Goal: Task Accomplishment & Management: Use online tool/utility

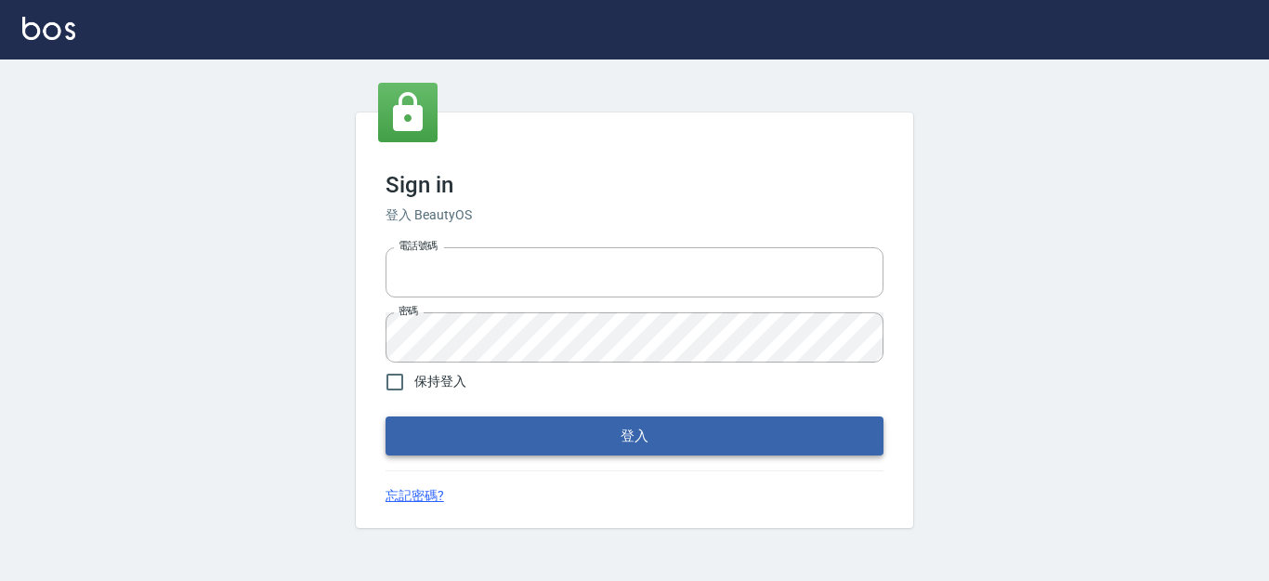
type input "0931911003"
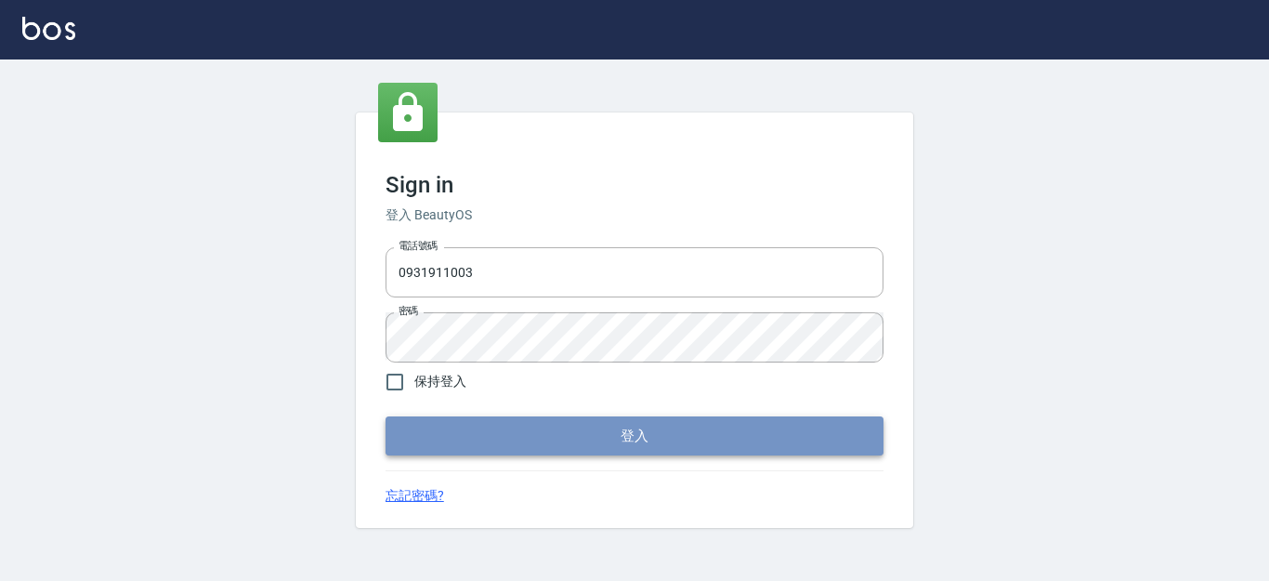
click at [547, 441] on button "登入" at bounding box center [635, 435] width 498 height 39
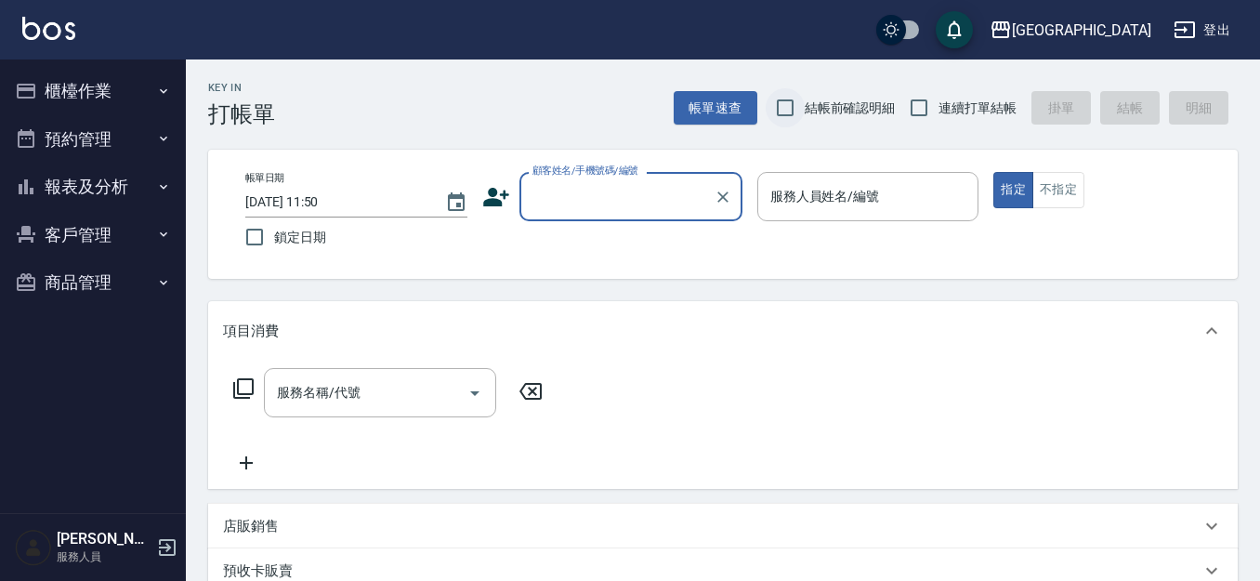
click at [783, 106] on input "結帳前確認明細" at bounding box center [785, 107] width 39 height 39
checkbox input "true"
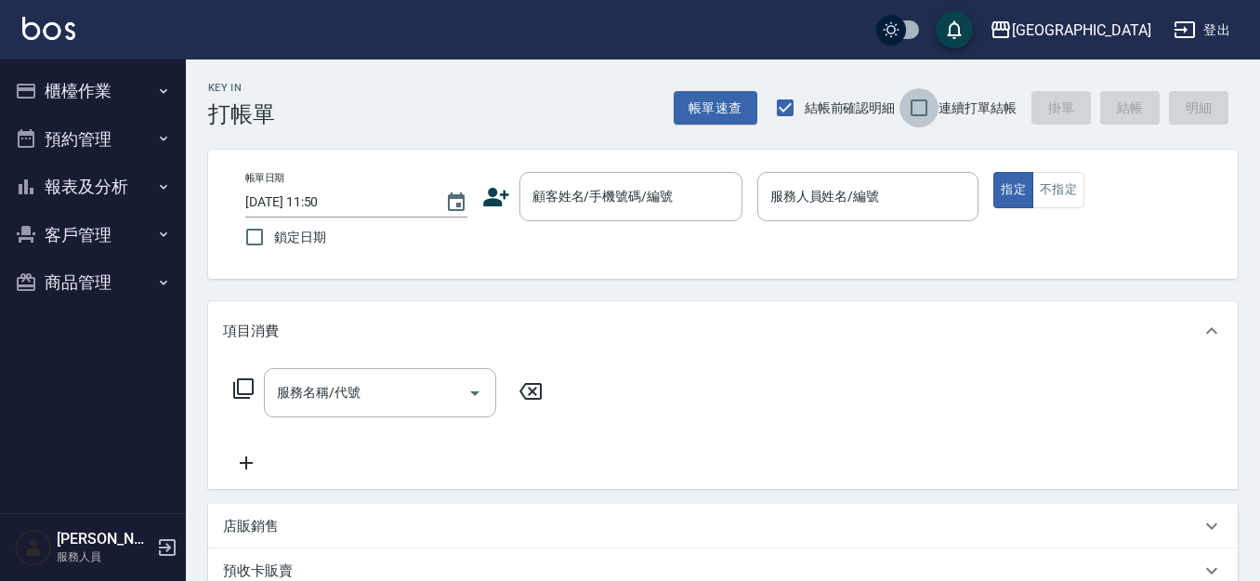
click at [907, 108] on input "連續打單結帳" at bounding box center [918, 107] width 39 height 39
checkbox input "true"
click at [782, 103] on input "結帳前確認明細" at bounding box center [785, 107] width 39 height 39
checkbox input "false"
click at [911, 110] on input "連續打單結帳" at bounding box center [918, 107] width 39 height 39
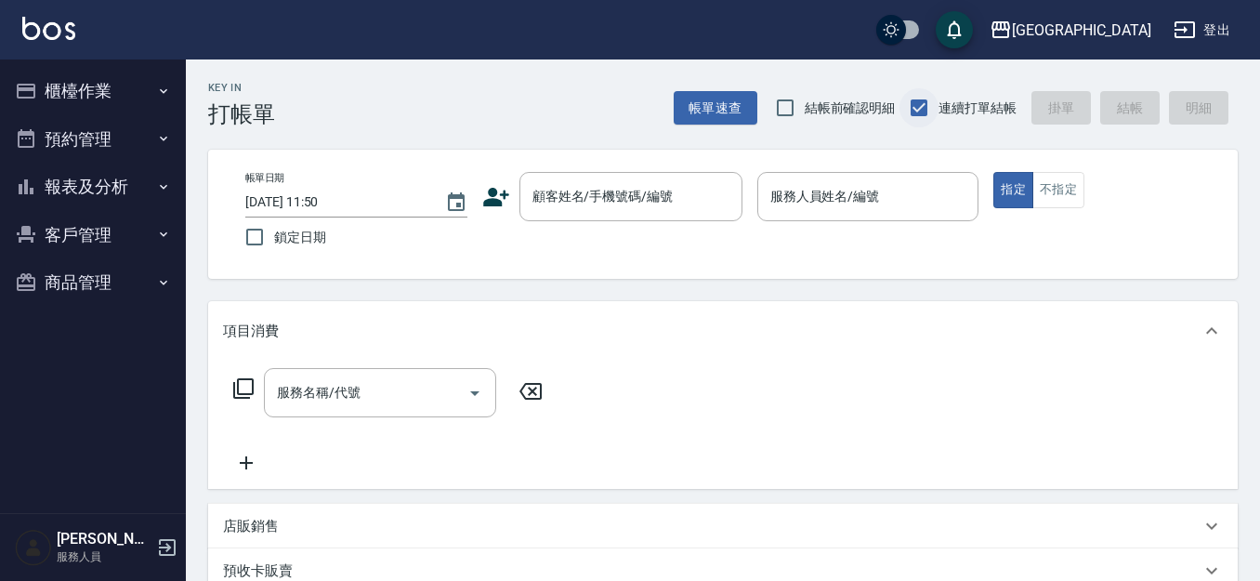
checkbox input "false"
click at [1129, 26] on div "[PERSON_NAME][GEOGRAPHIC_DATA]" at bounding box center [1081, 30] width 139 height 23
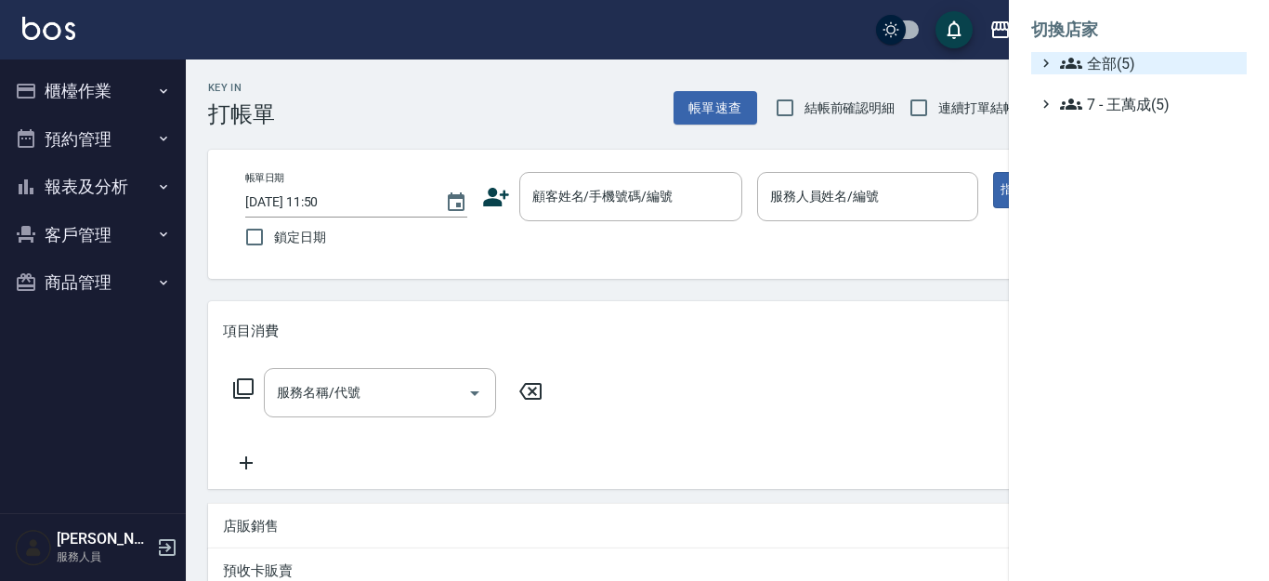
click at [1137, 71] on span "全部(5)" at bounding box center [1149, 63] width 179 height 22
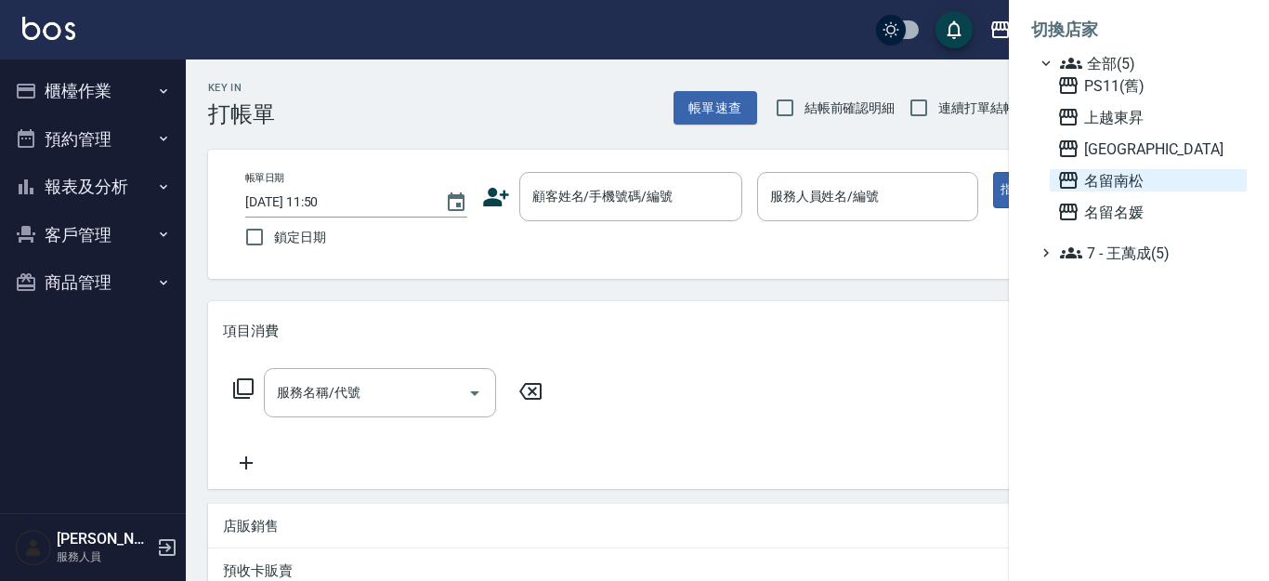
click at [1144, 184] on span "名留南松" at bounding box center [1148, 180] width 182 height 22
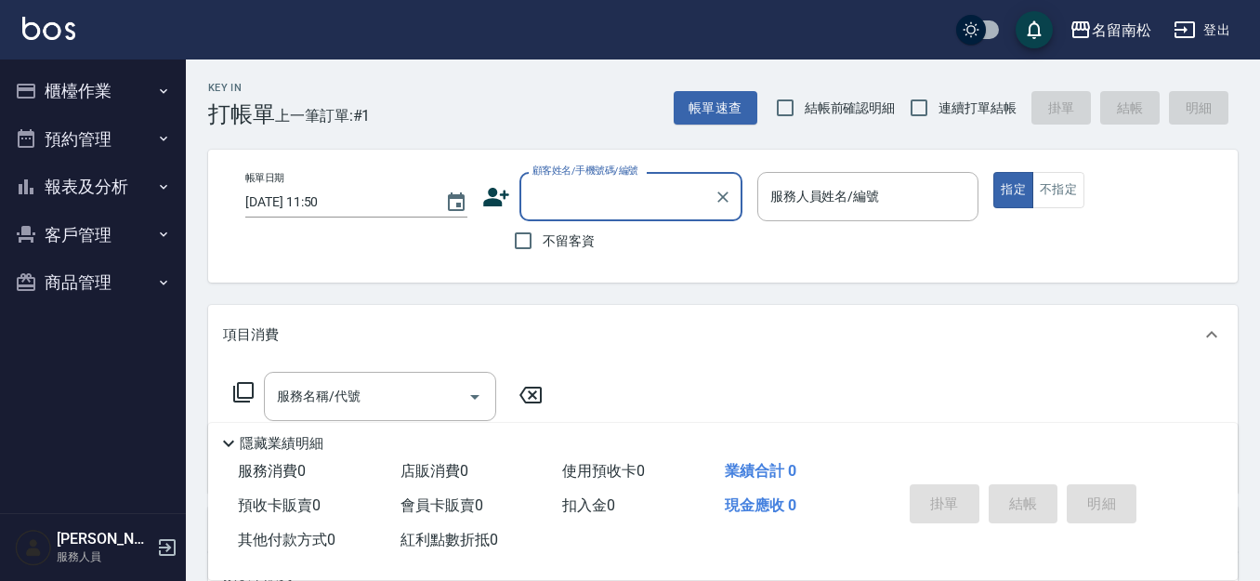
click at [119, 95] on button "櫃檯作業" at bounding box center [92, 91] width 171 height 48
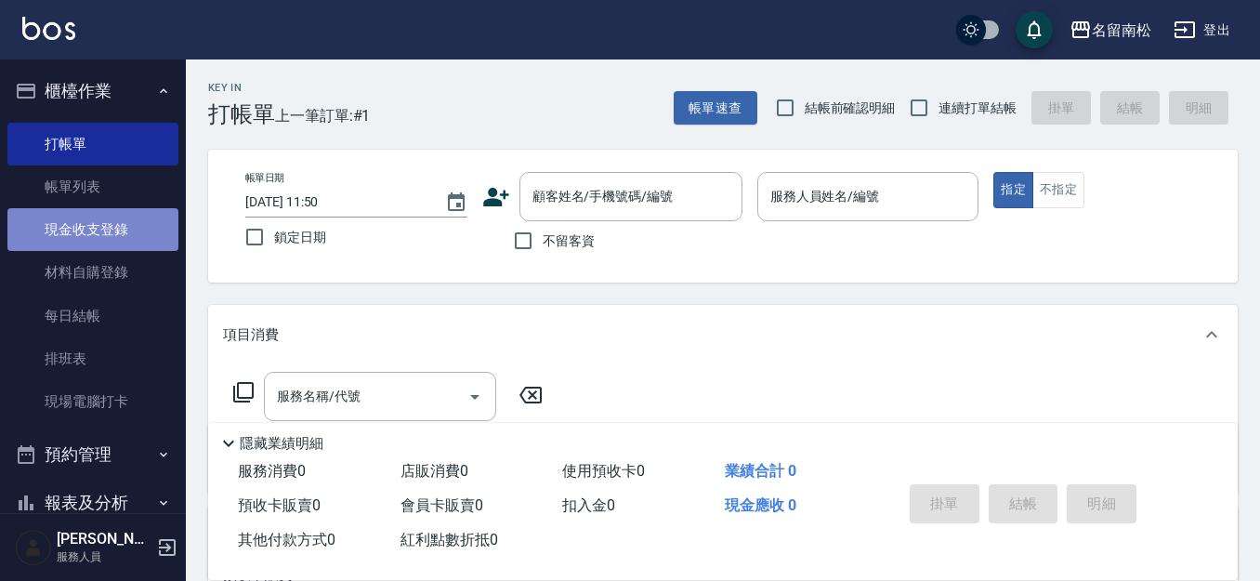
click at [107, 226] on link "現金收支登錄" at bounding box center [92, 229] width 171 height 43
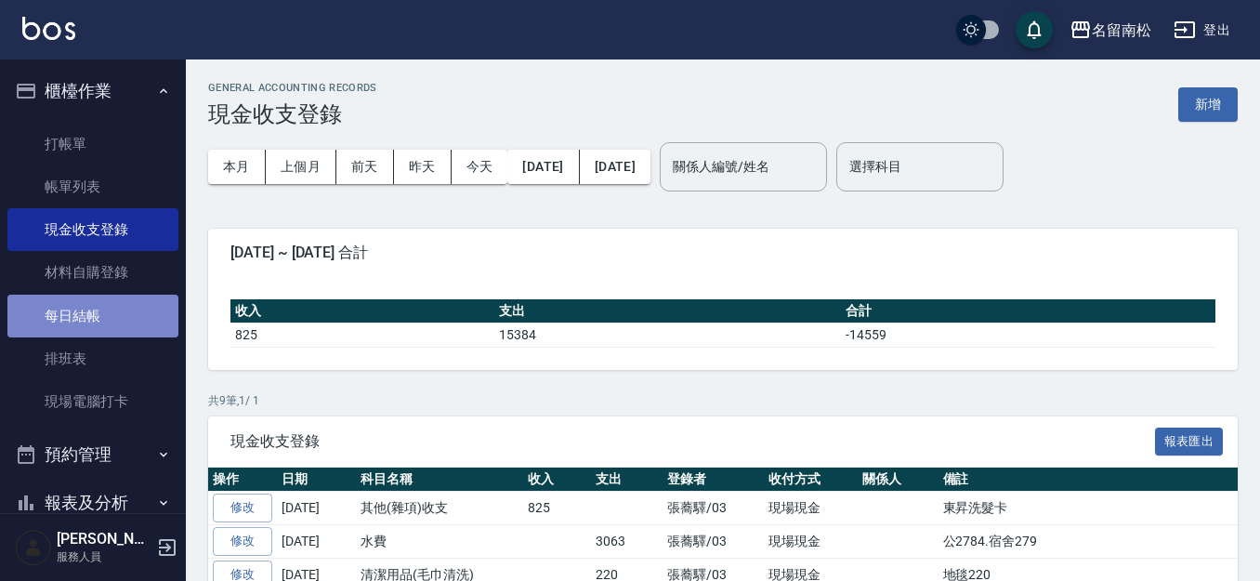
click at [106, 321] on link "每日結帳" at bounding box center [92, 316] width 171 height 43
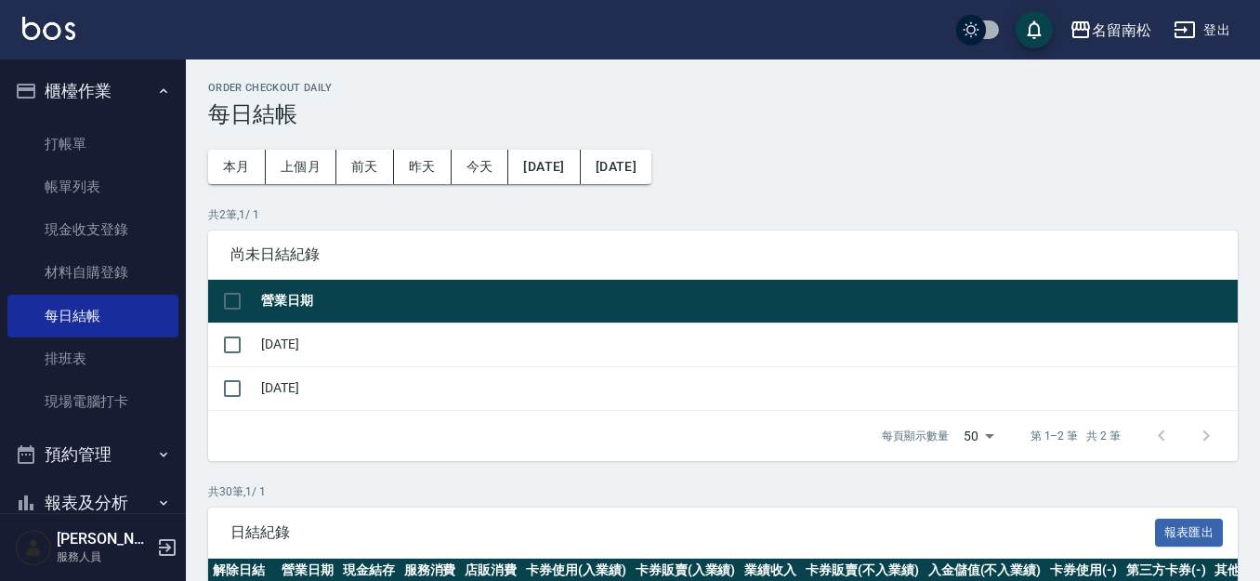
drag, startPoint x: 239, startPoint y: 340, endPoint x: 311, endPoint y: 354, distance: 73.8
click at [240, 340] on input "checkbox" at bounding box center [232, 344] width 39 height 39
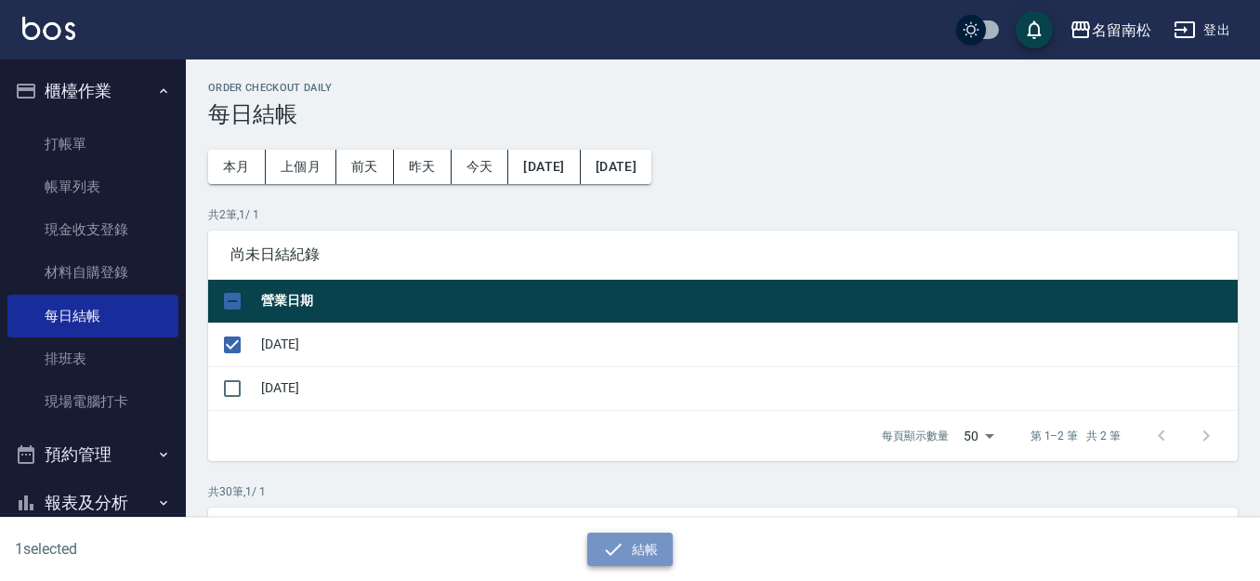
drag, startPoint x: 623, startPoint y: 544, endPoint x: 642, endPoint y: 420, distance: 125.0
click at [623, 543] on icon "button" at bounding box center [613, 549] width 22 height 22
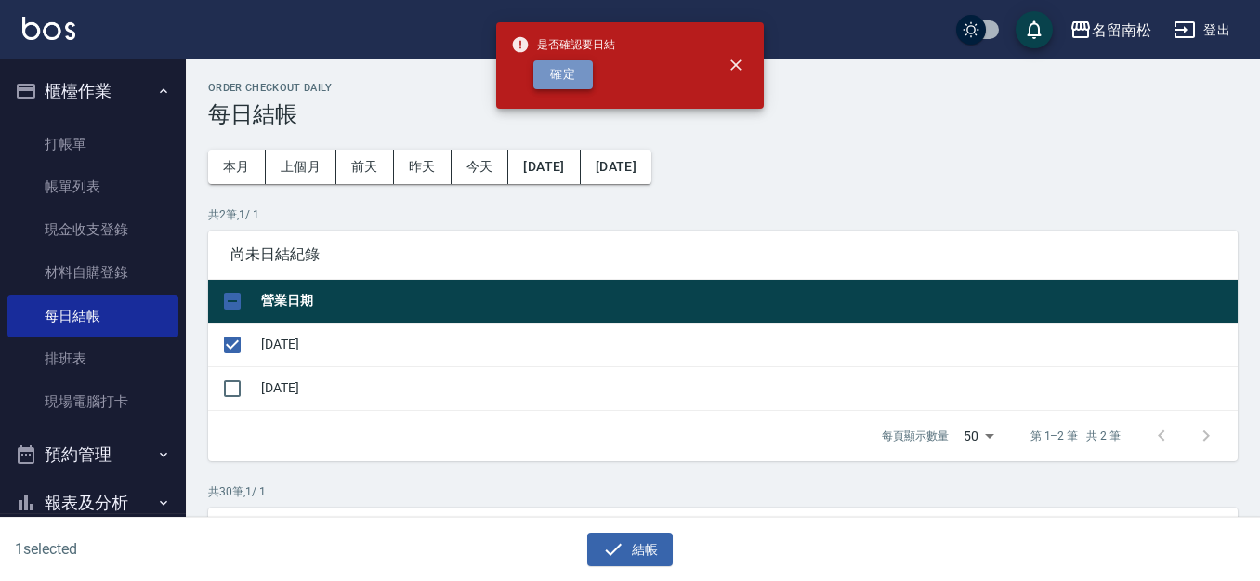
click at [578, 64] on button "確定" at bounding box center [562, 74] width 59 height 29
checkbox input "false"
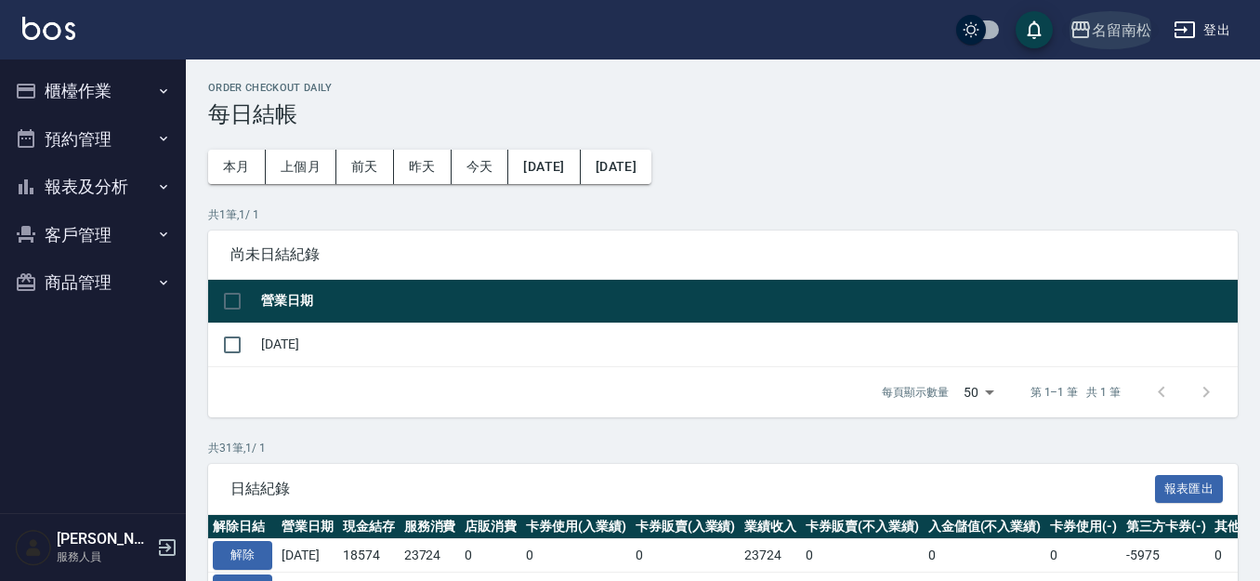
drag, startPoint x: 0, startPoint y: 0, endPoint x: 1121, endPoint y: 31, distance: 1121.0
click at [1121, 31] on div "名留南松" at bounding box center [1121, 30] width 59 height 23
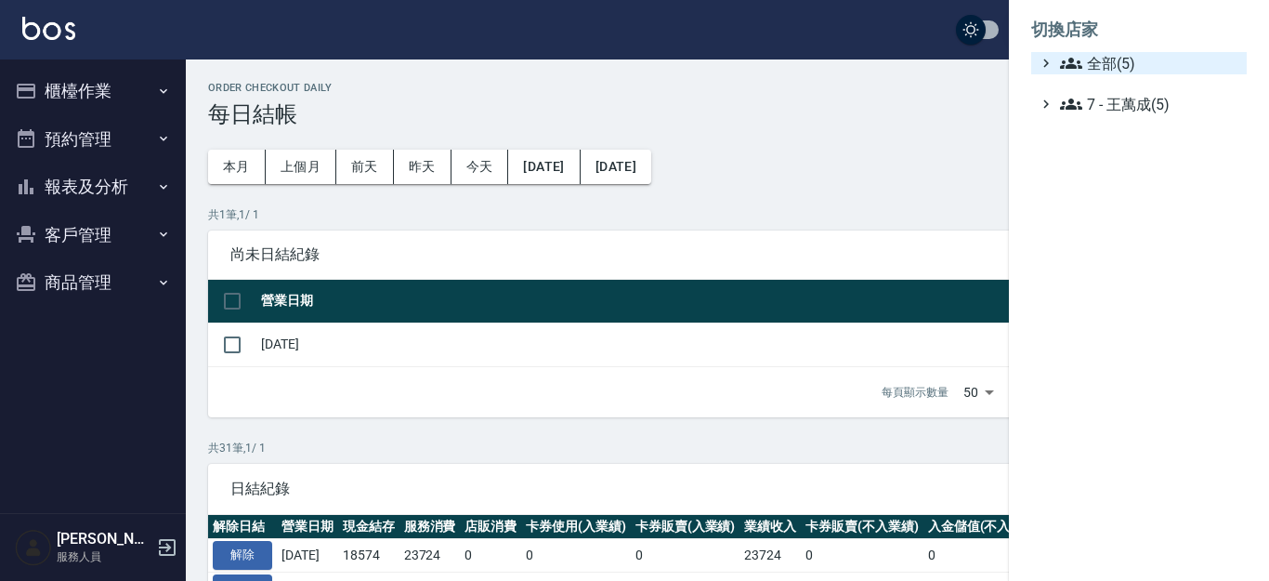
click at [1086, 73] on ul "全部(5) 7 - 王萬成(5)" at bounding box center [1139, 83] width 216 height 63
click at [1108, 58] on span "全部(5)" at bounding box center [1149, 63] width 179 height 22
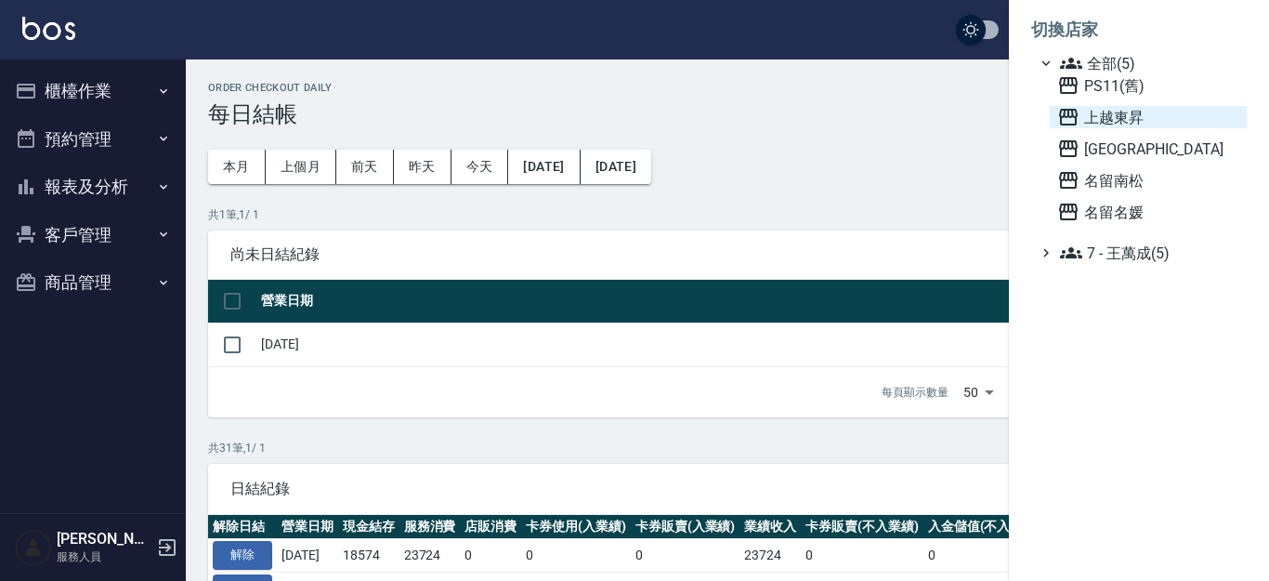
click at [1112, 108] on span "上越東昇" at bounding box center [1148, 117] width 182 height 22
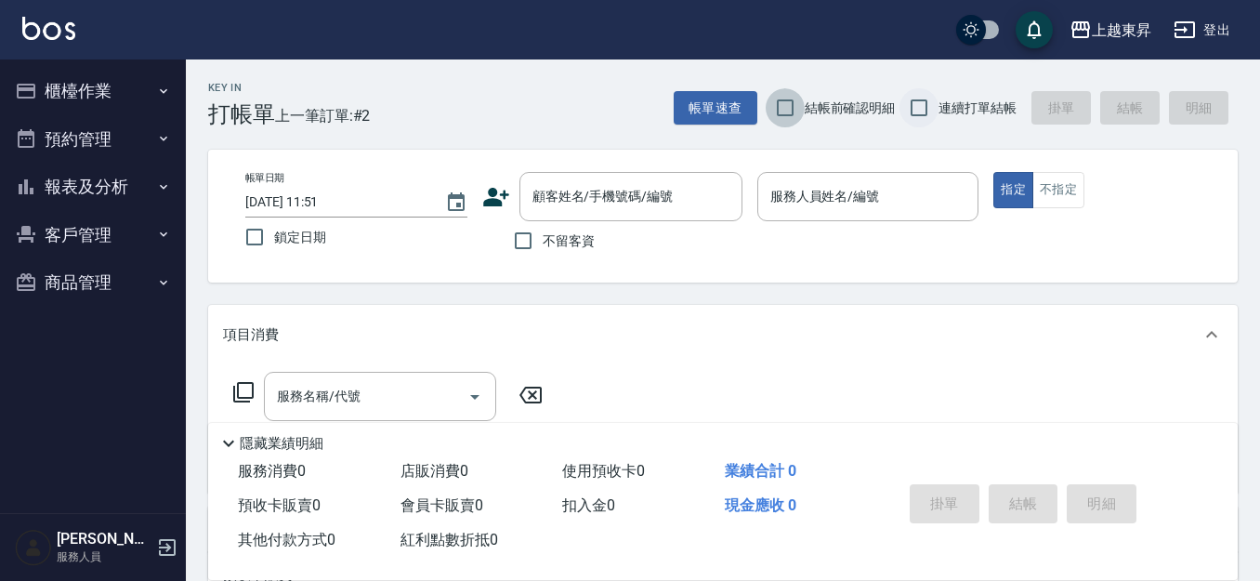
drag, startPoint x: 791, startPoint y: 110, endPoint x: 911, endPoint y: 106, distance: 119.9
click at [793, 110] on input "結帳前確認明細" at bounding box center [785, 107] width 39 height 39
checkbox input "true"
click at [913, 106] on input "連續打單結帳" at bounding box center [918, 107] width 39 height 39
checkbox input "true"
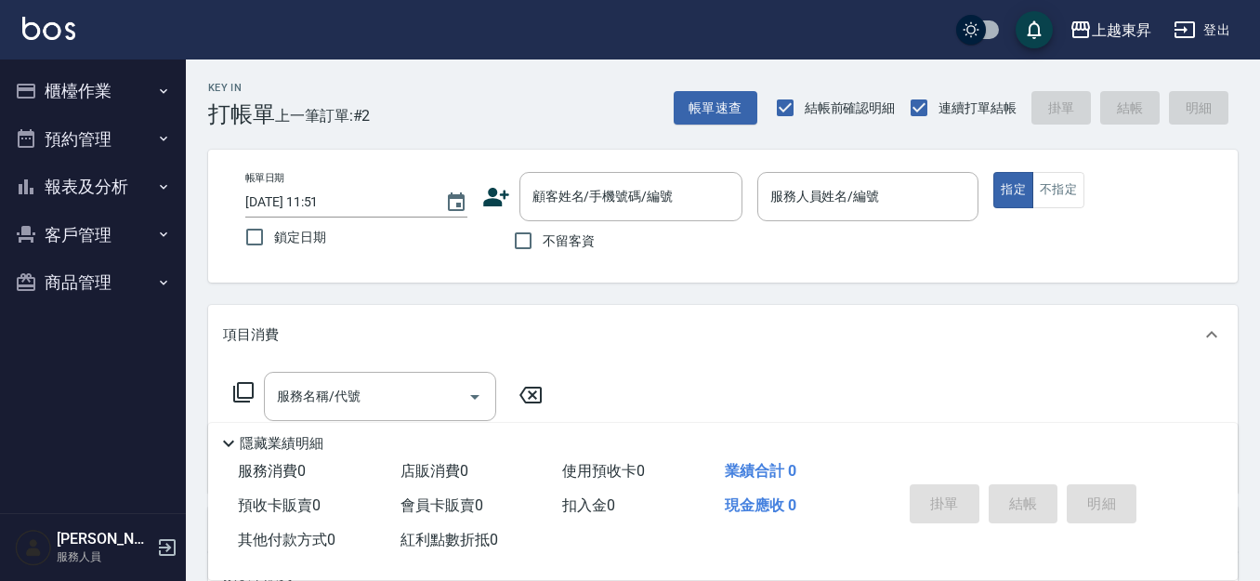
click at [96, 191] on button "報表及分析" at bounding box center [92, 187] width 171 height 48
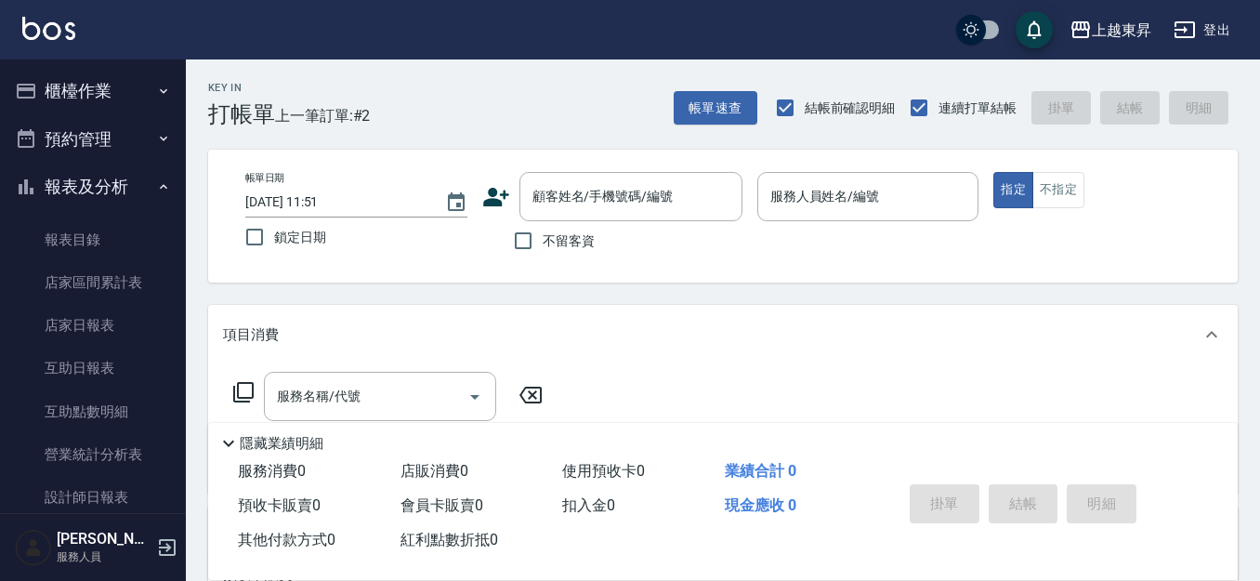
drag, startPoint x: 116, startPoint y: 174, endPoint x: 113, endPoint y: 151, distance: 22.5
click at [114, 167] on button "報表及分析" at bounding box center [92, 187] width 171 height 48
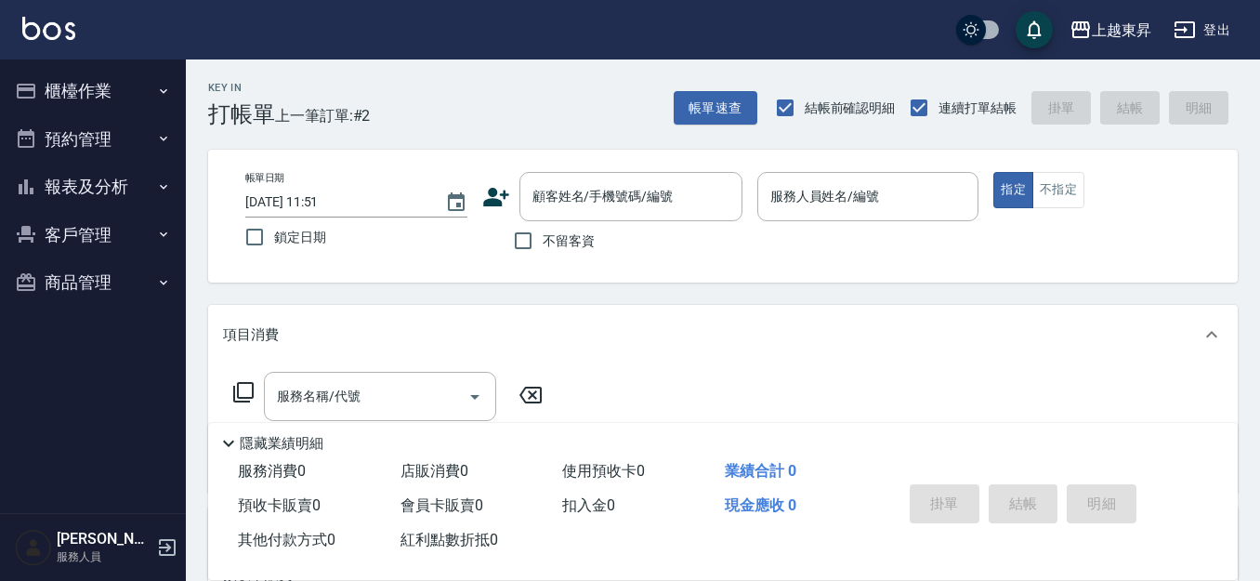
click at [121, 90] on button "櫃檯作業" at bounding box center [92, 91] width 171 height 48
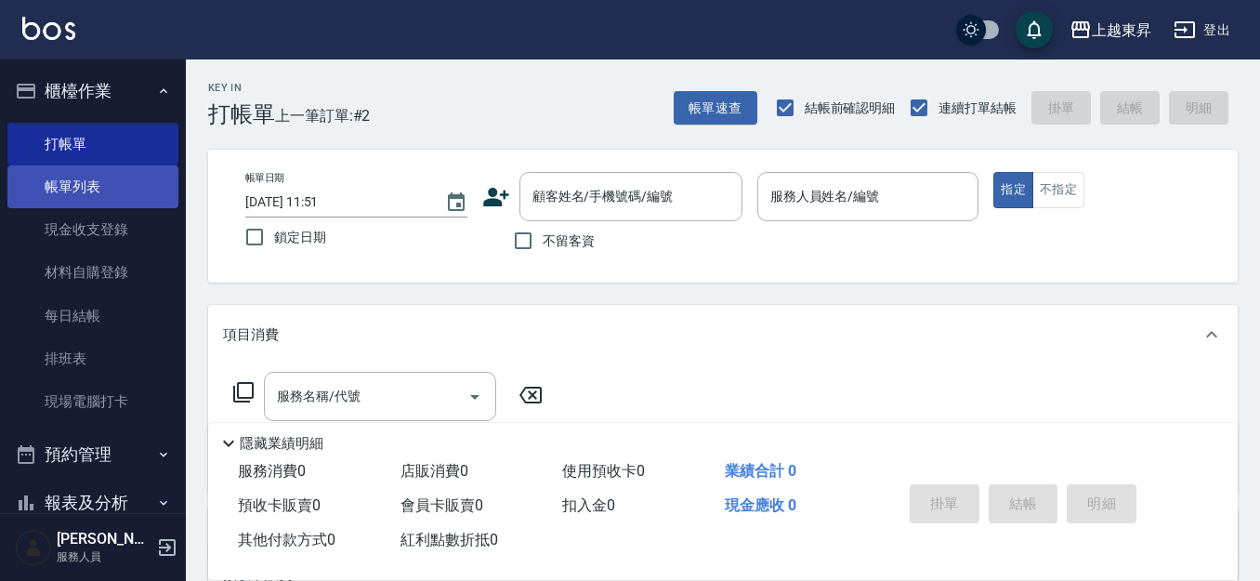
click at [96, 182] on link "帳單列表" at bounding box center [92, 186] width 171 height 43
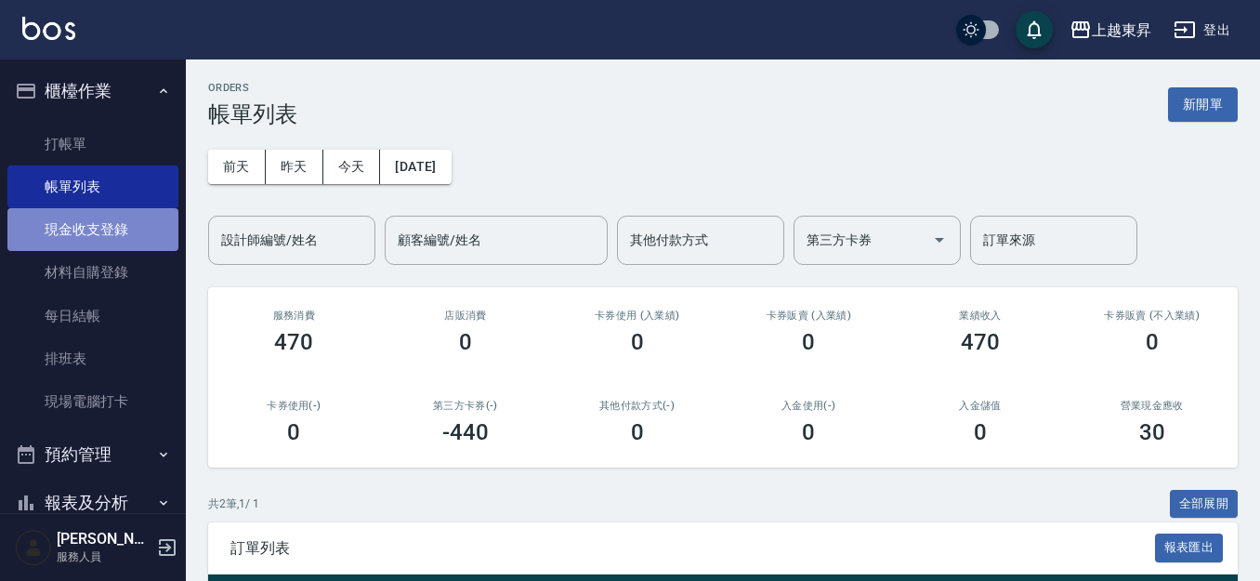
click at [109, 222] on link "現金收支登錄" at bounding box center [92, 229] width 171 height 43
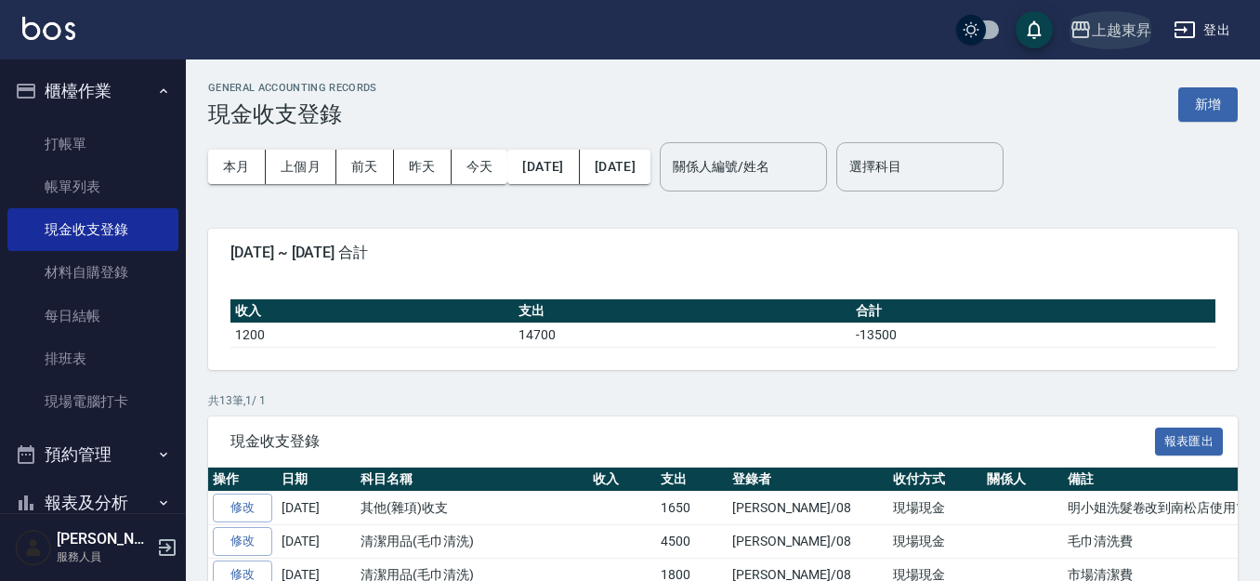
click at [1125, 34] on div "上越東昇" at bounding box center [1121, 30] width 59 height 23
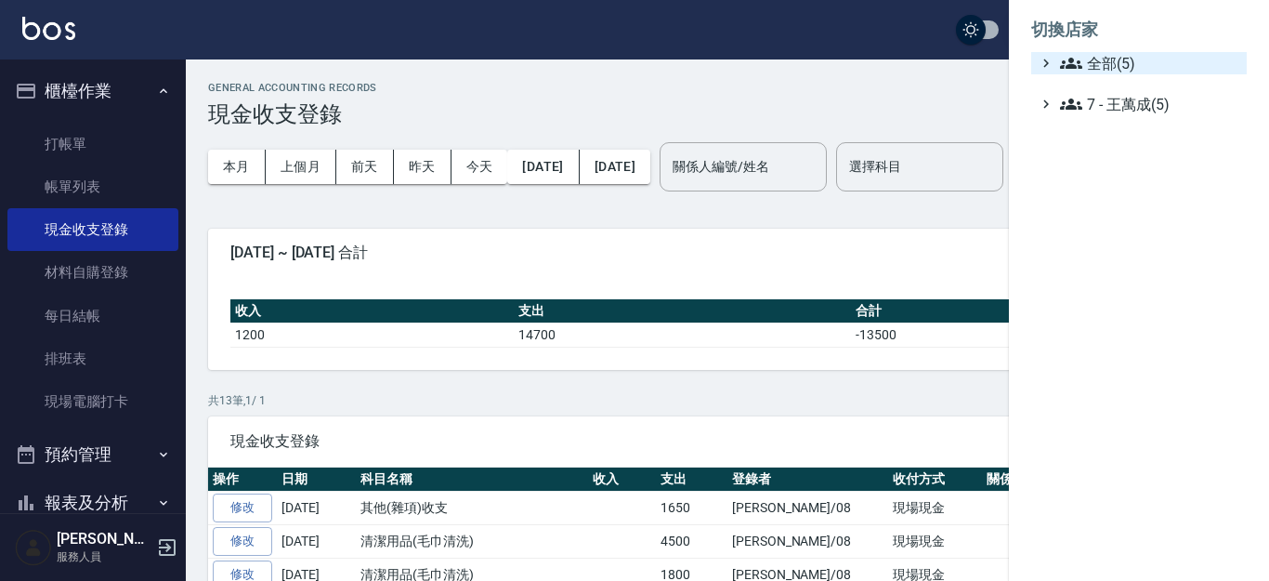
click at [1111, 65] on span "全部(5)" at bounding box center [1149, 63] width 179 height 22
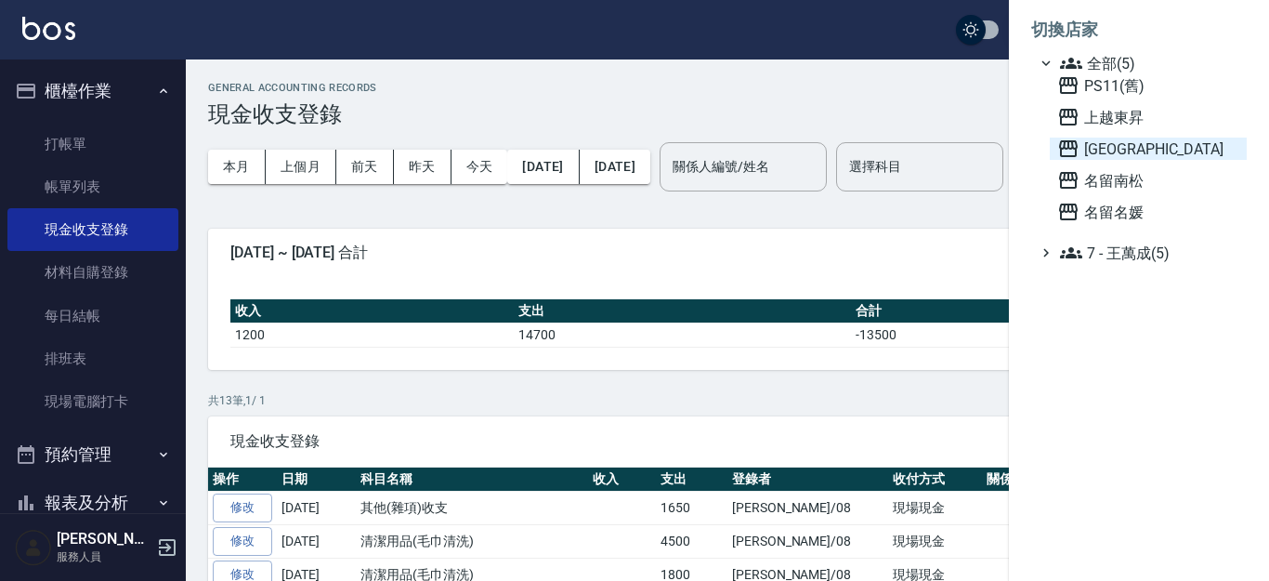
click at [1108, 151] on span "[GEOGRAPHIC_DATA]" at bounding box center [1148, 149] width 182 height 22
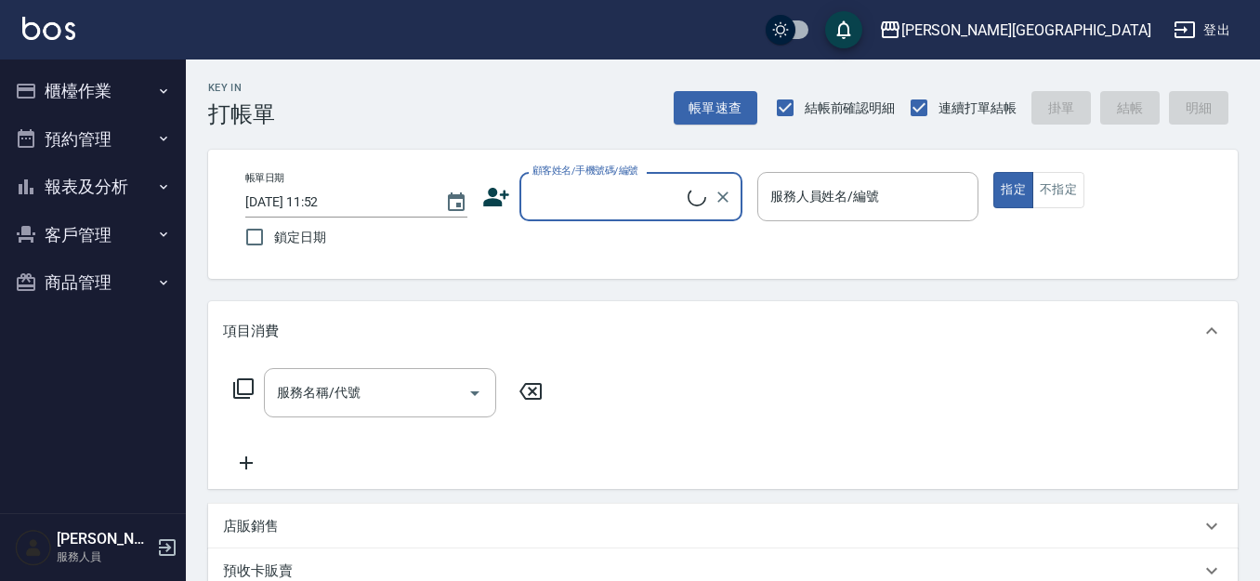
drag, startPoint x: 0, startPoint y: 0, endPoint x: 97, endPoint y: 101, distance: 140.0
click at [96, 97] on button "櫃檯作業" at bounding box center [92, 91] width 171 height 48
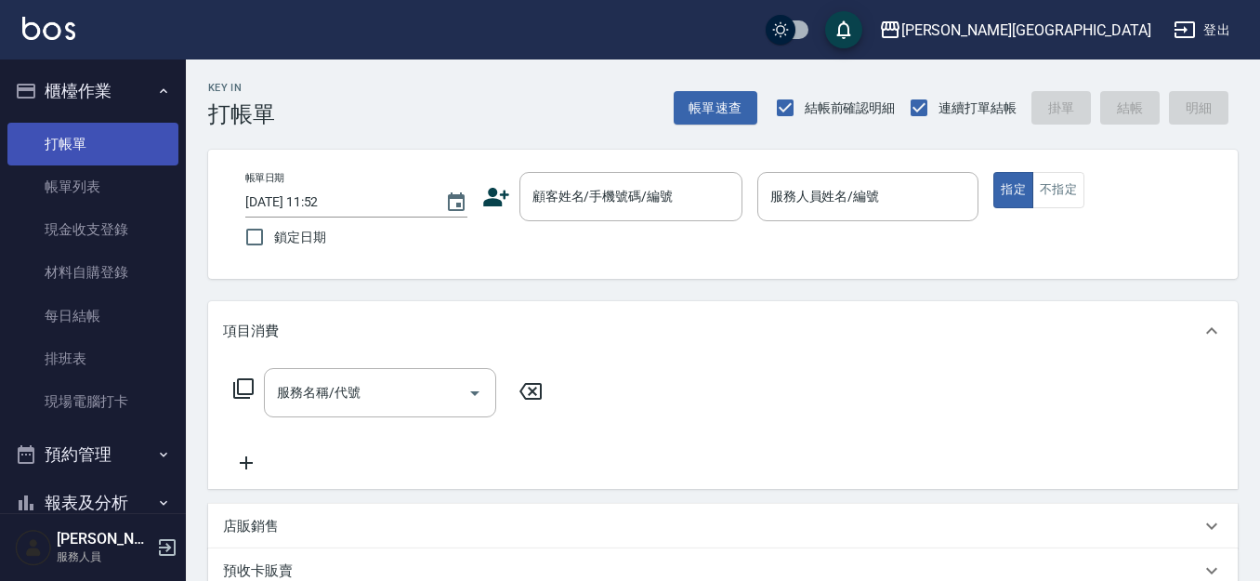
click at [91, 148] on link "打帳單" at bounding box center [92, 144] width 171 height 43
